Goal: Information Seeking & Learning: Learn about a topic

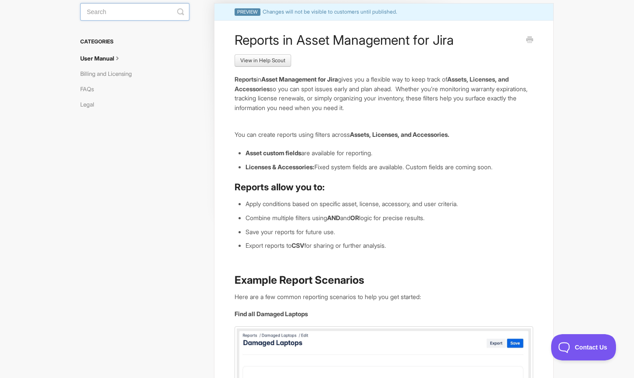
click at [146, 11] on input "Search" at bounding box center [134, 12] width 109 height 18
type input "api"
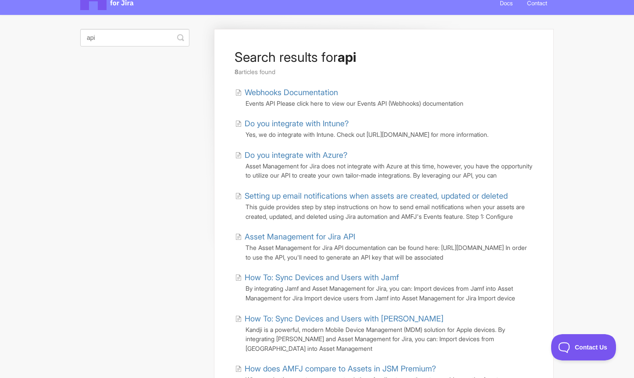
scroll to position [40, 0]
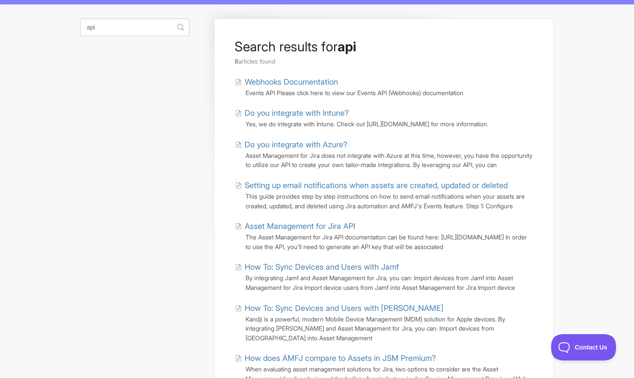
click at [287, 232] on link "Asset Management for Jira API" at bounding box center [295, 226] width 120 height 12
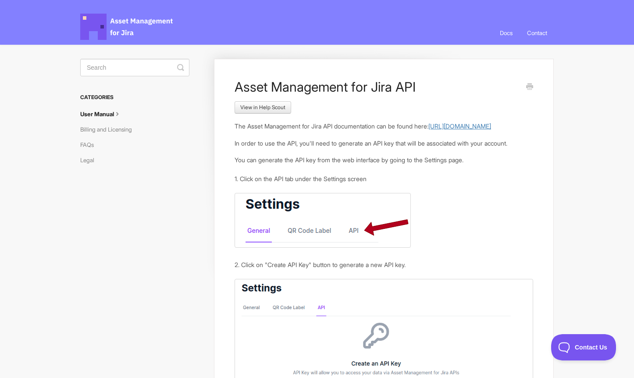
click at [428, 130] on link "https://developer.assetmanagementforjira.com" at bounding box center [459, 125] width 63 height 7
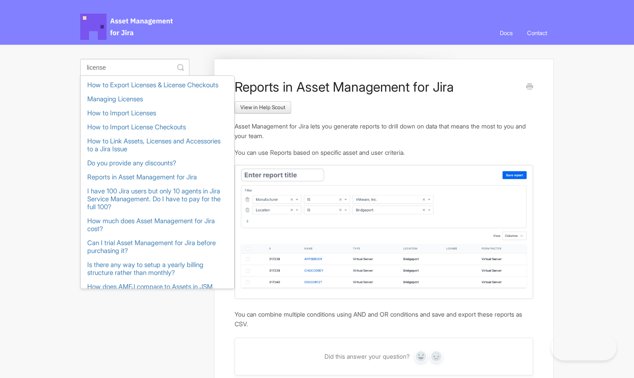
scroll to position [43, 0]
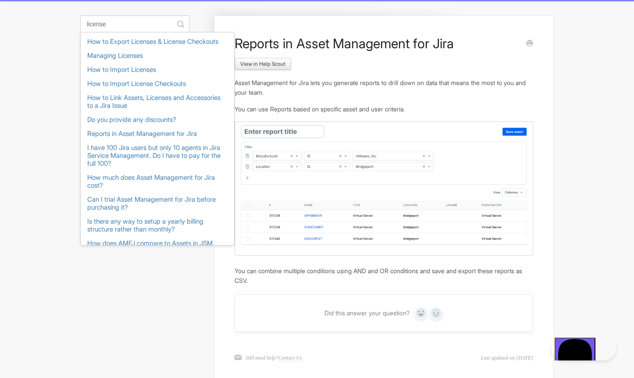
type input "license"
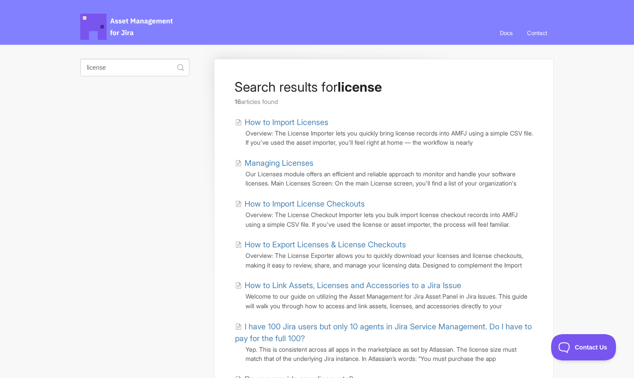
drag, startPoint x: 0, startPoint y: 0, endPoint x: 302, endPoint y: 120, distance: 325.0
click at [302, 120] on link "How to Import Licenses" at bounding box center [281, 122] width 93 height 12
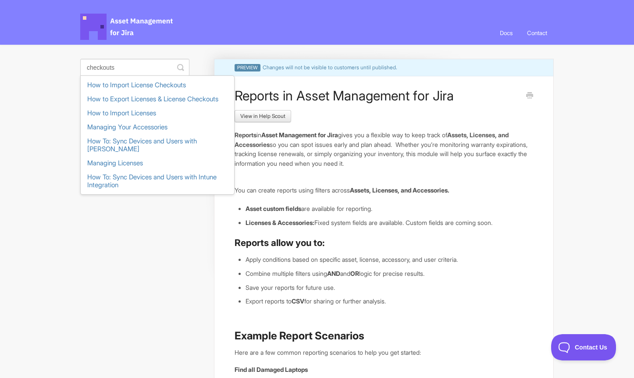
type input "checkouts"
